Goal: Check status

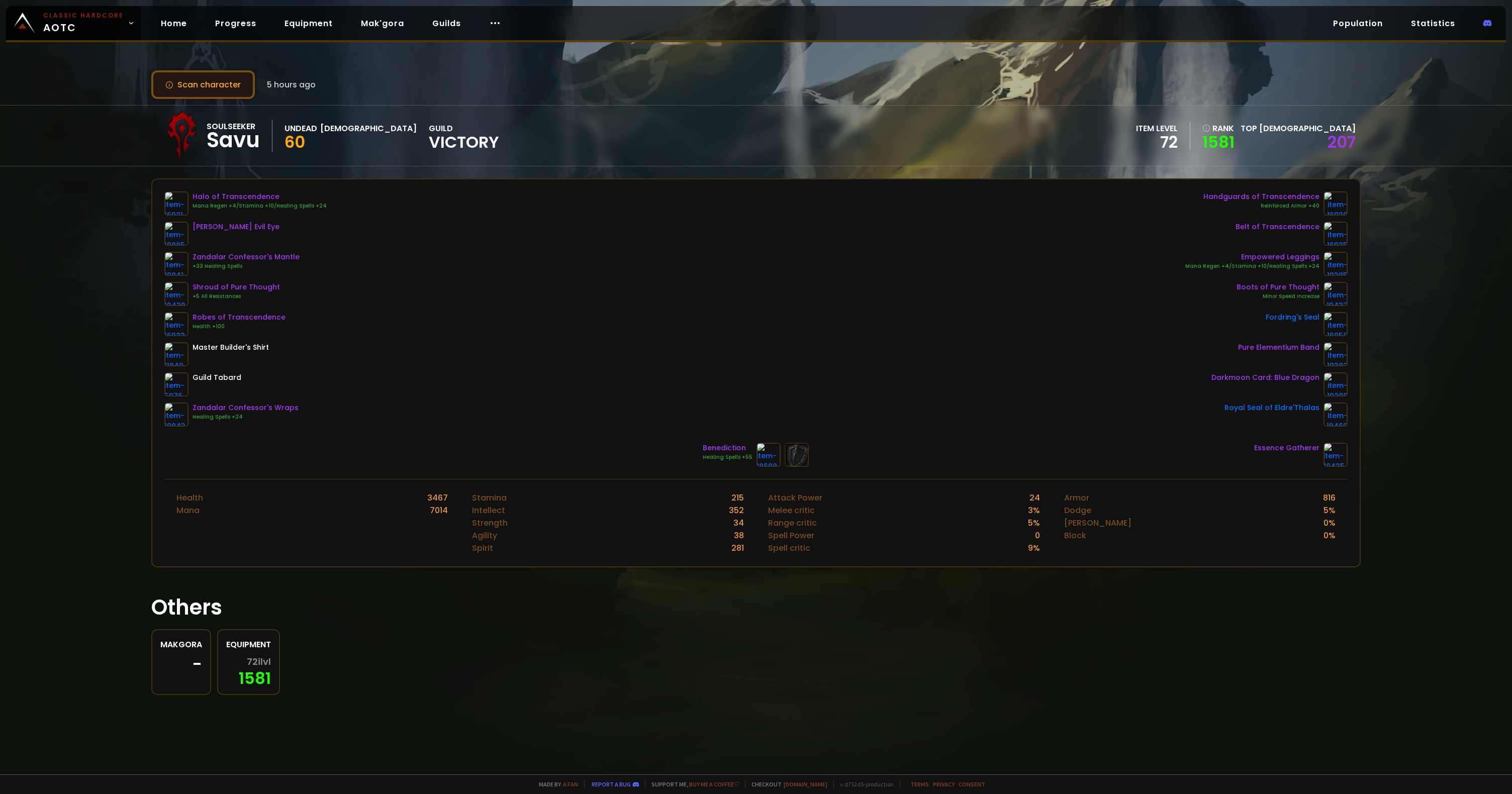
click at [212, 78] on button "Scan character" at bounding box center [203, 84] width 104 height 28
